Goal: Find specific page/section: Find specific page/section

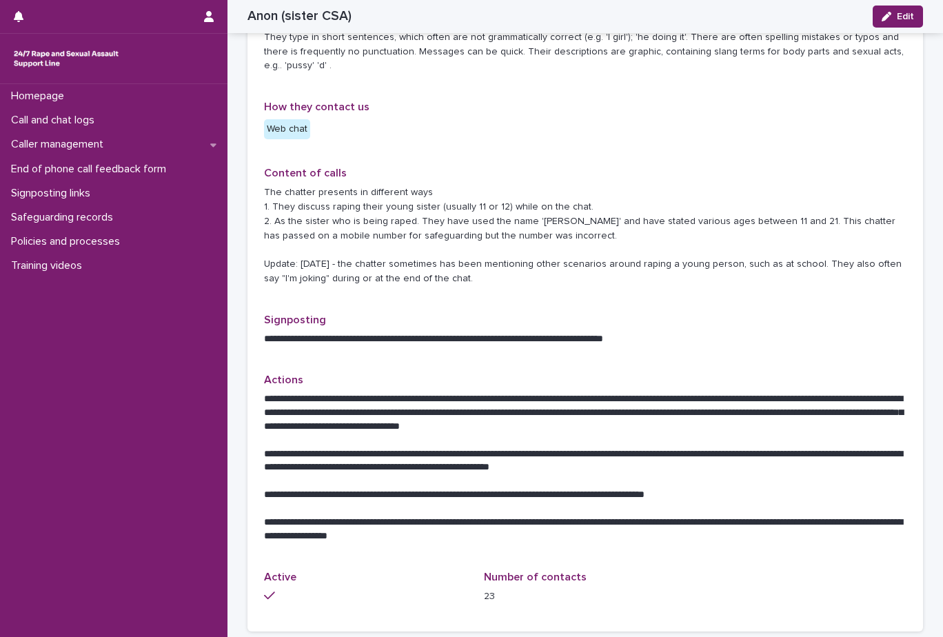
scroll to position [483, 0]
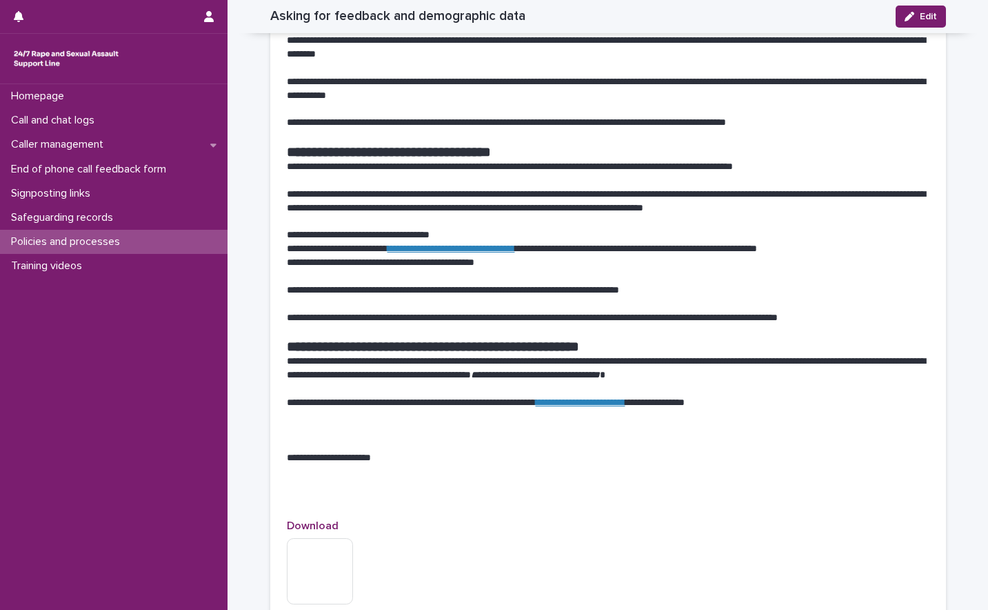
scroll to position [1724, 0]
click at [492, 248] on link "**********" at bounding box center [452, 248] width 128 height 10
